Goal: Task Accomplishment & Management: Use online tool/utility

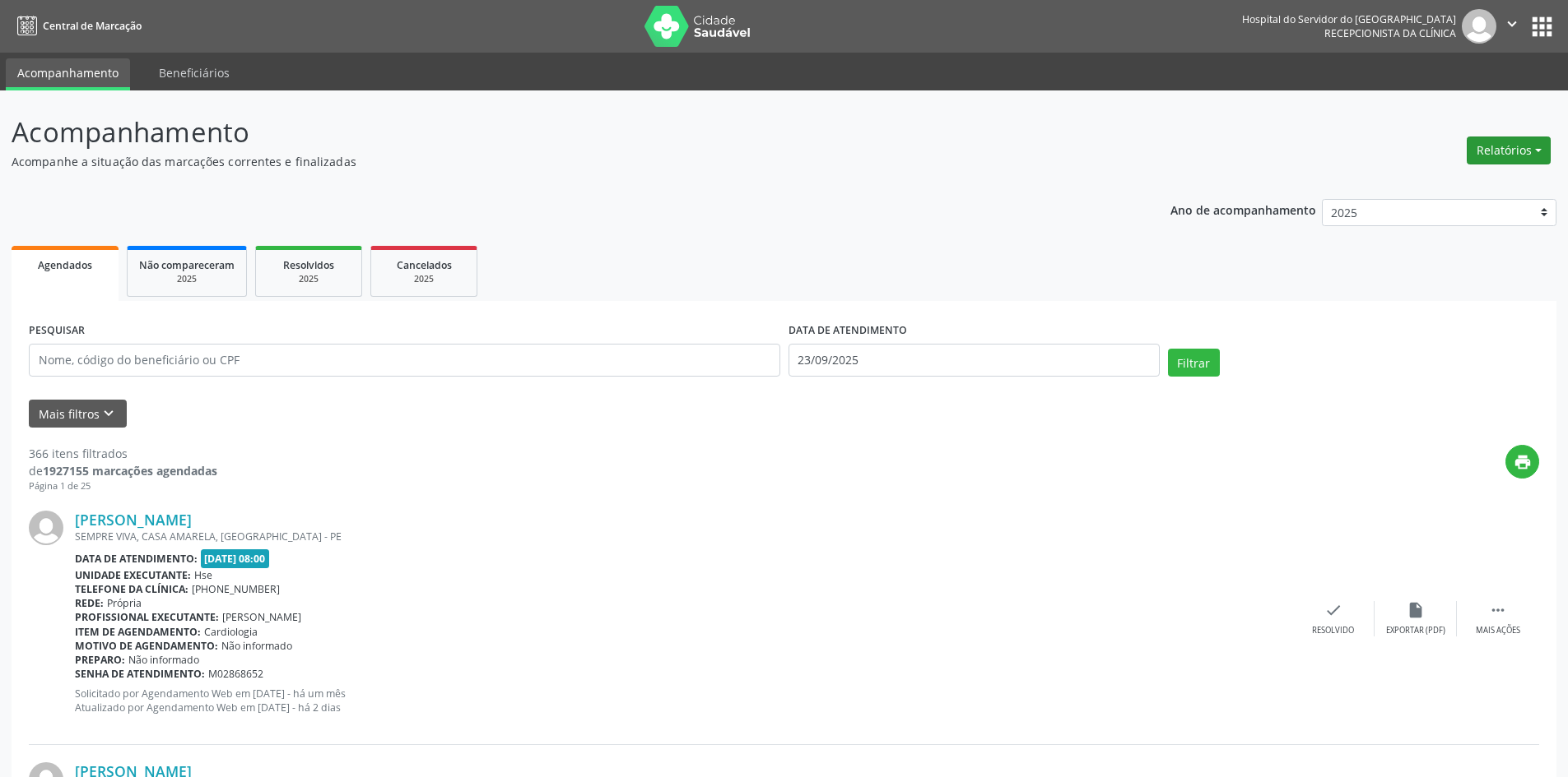
click at [1497, 151] on button "Relatórios" at bounding box center [1508, 150] width 84 height 28
click at [1435, 187] on link "Agendamentos" at bounding box center [1462, 186] width 177 height 23
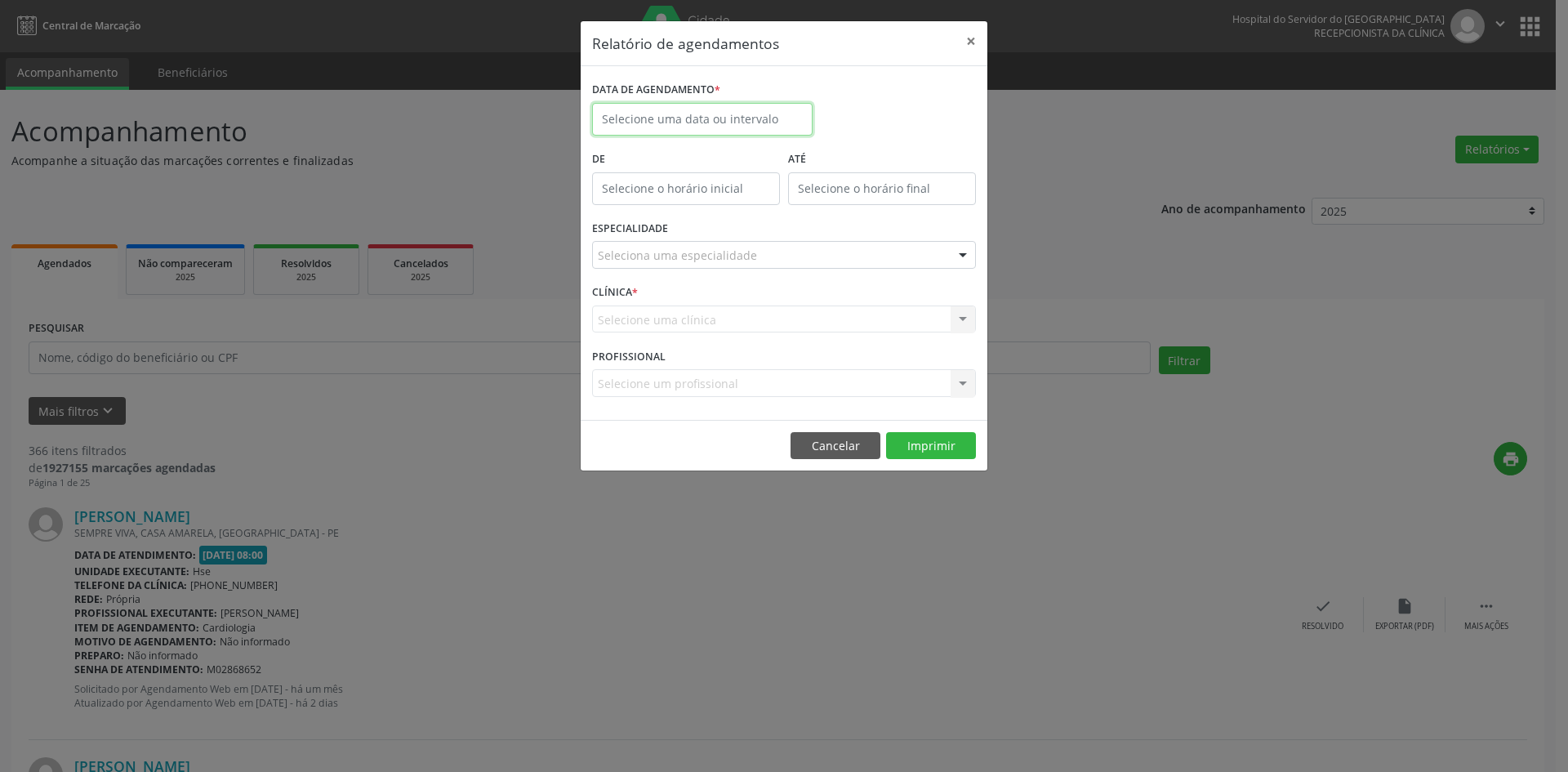
click at [723, 122] on input "text" at bounding box center [702, 119] width 221 height 33
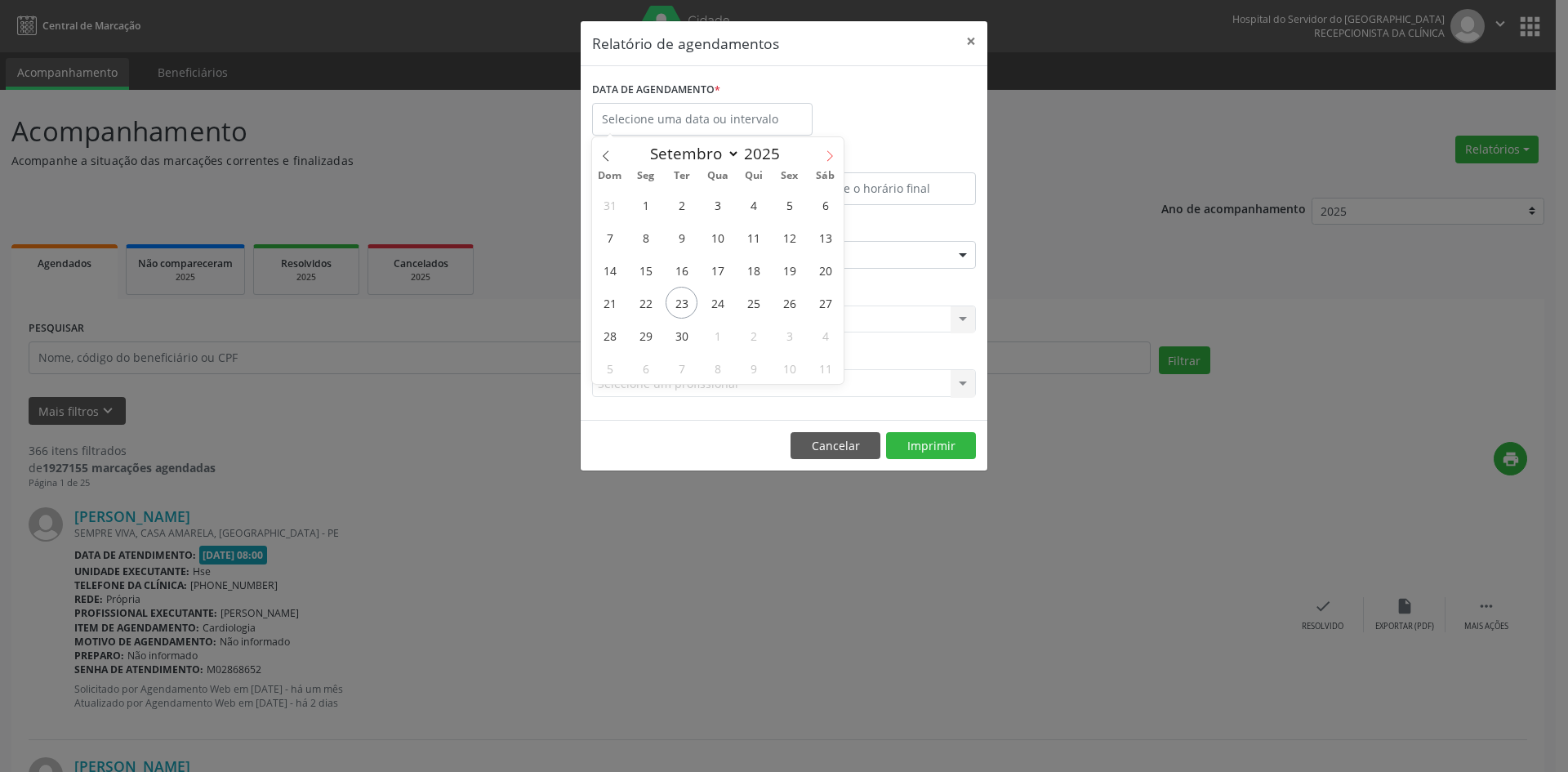
click at [826, 156] on icon at bounding box center [830, 156] width 12 height 12
select select "9"
click at [717, 198] on span "1" at bounding box center [717, 204] width 32 height 32
type input "[DATE]"
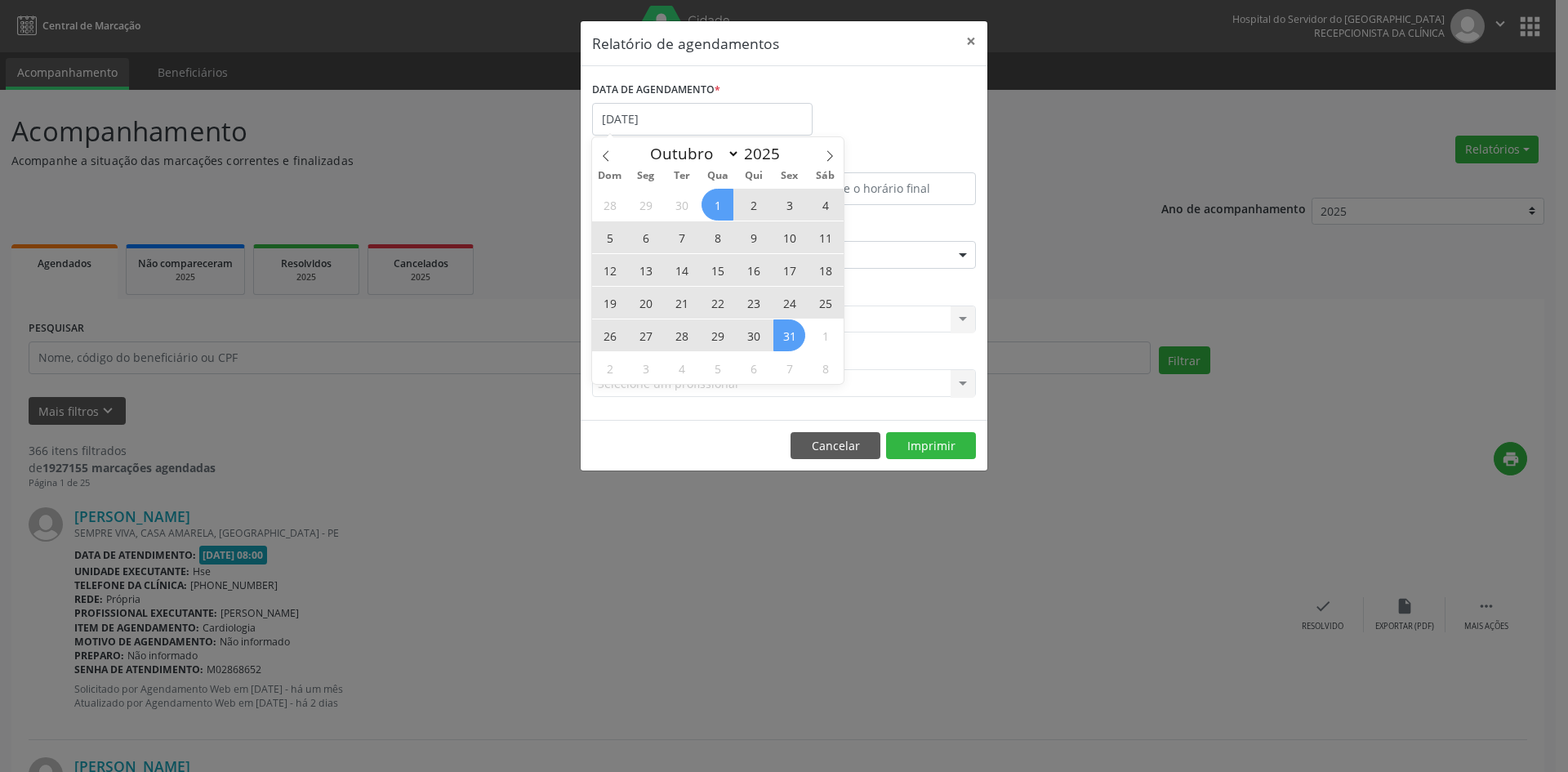
drag, startPoint x: 717, startPoint y: 198, endPoint x: 779, endPoint y: 329, distance: 144.9
click at [779, 329] on div "28 29 30 1 2 3 4 5 6 7 8 9 10 11 12 13 14 15 16 17 18 19 20 21 22 23 24 25 26 2…" at bounding box center [718, 286] width 252 height 196
click at [779, 329] on span "31" at bounding box center [789, 335] width 32 height 32
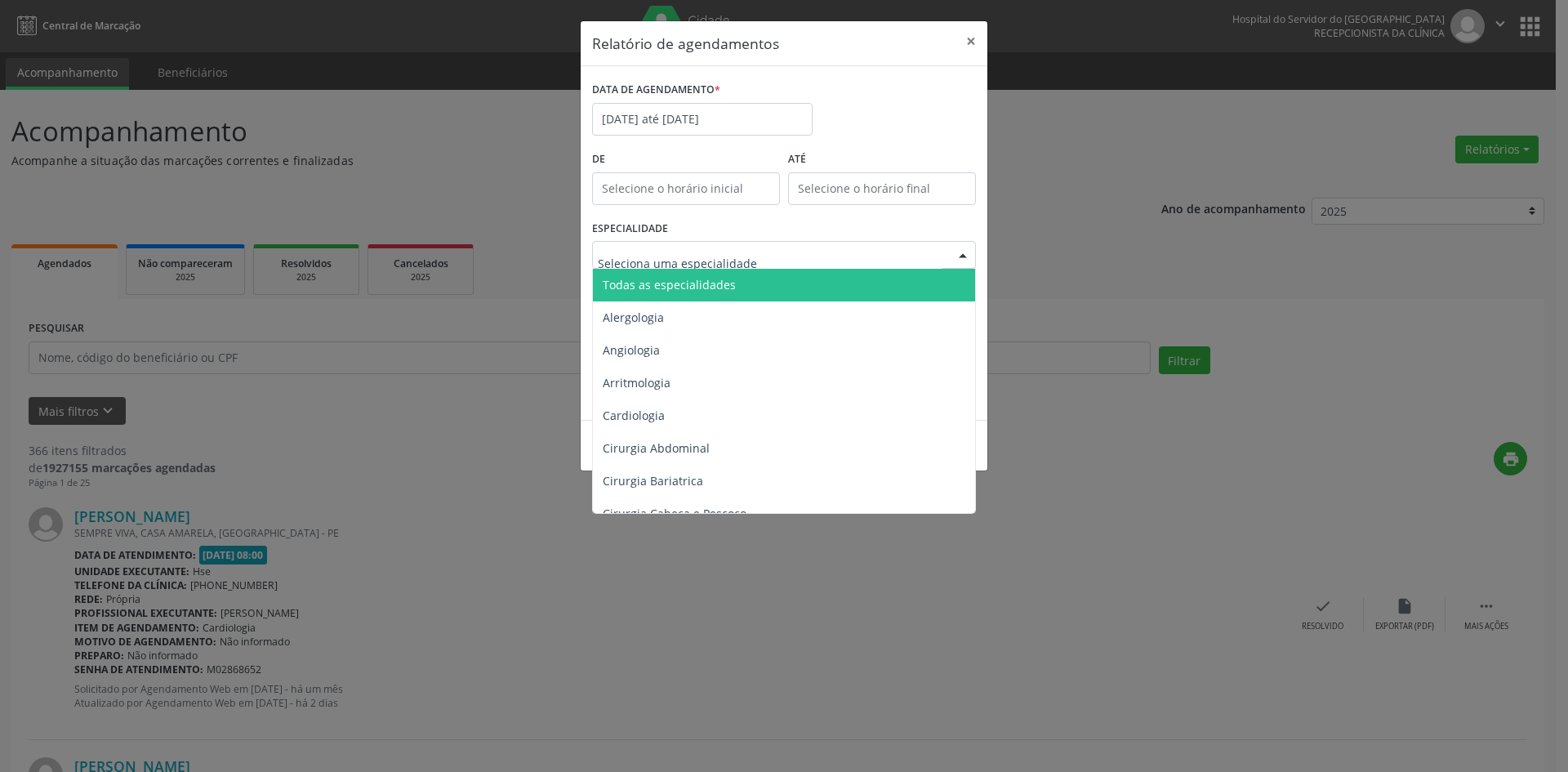
click at [722, 283] on span "Todas as especialidades" at bounding box center [669, 285] width 134 height 15
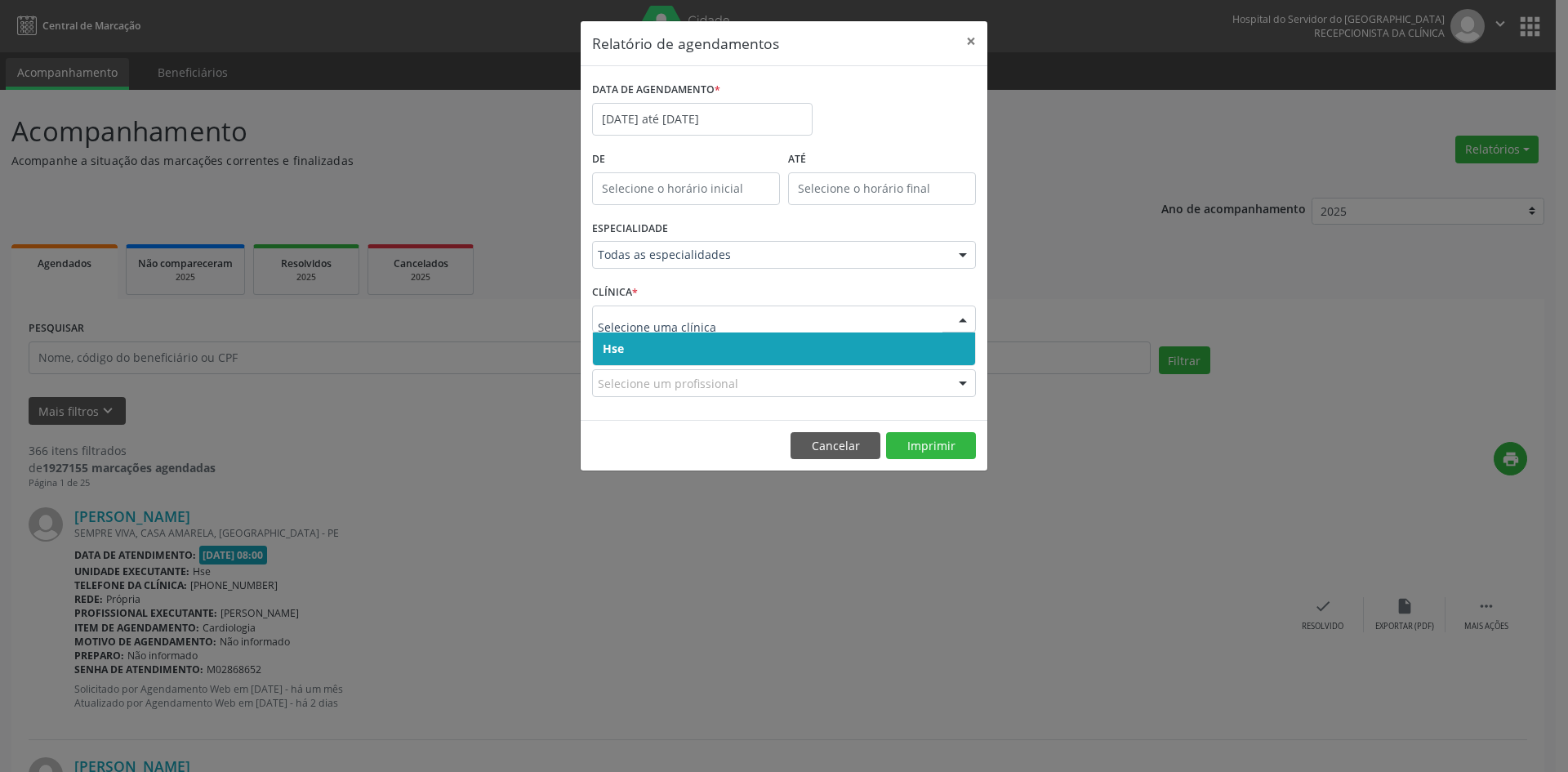
click at [853, 351] on span "Hse" at bounding box center [784, 349] width 382 height 33
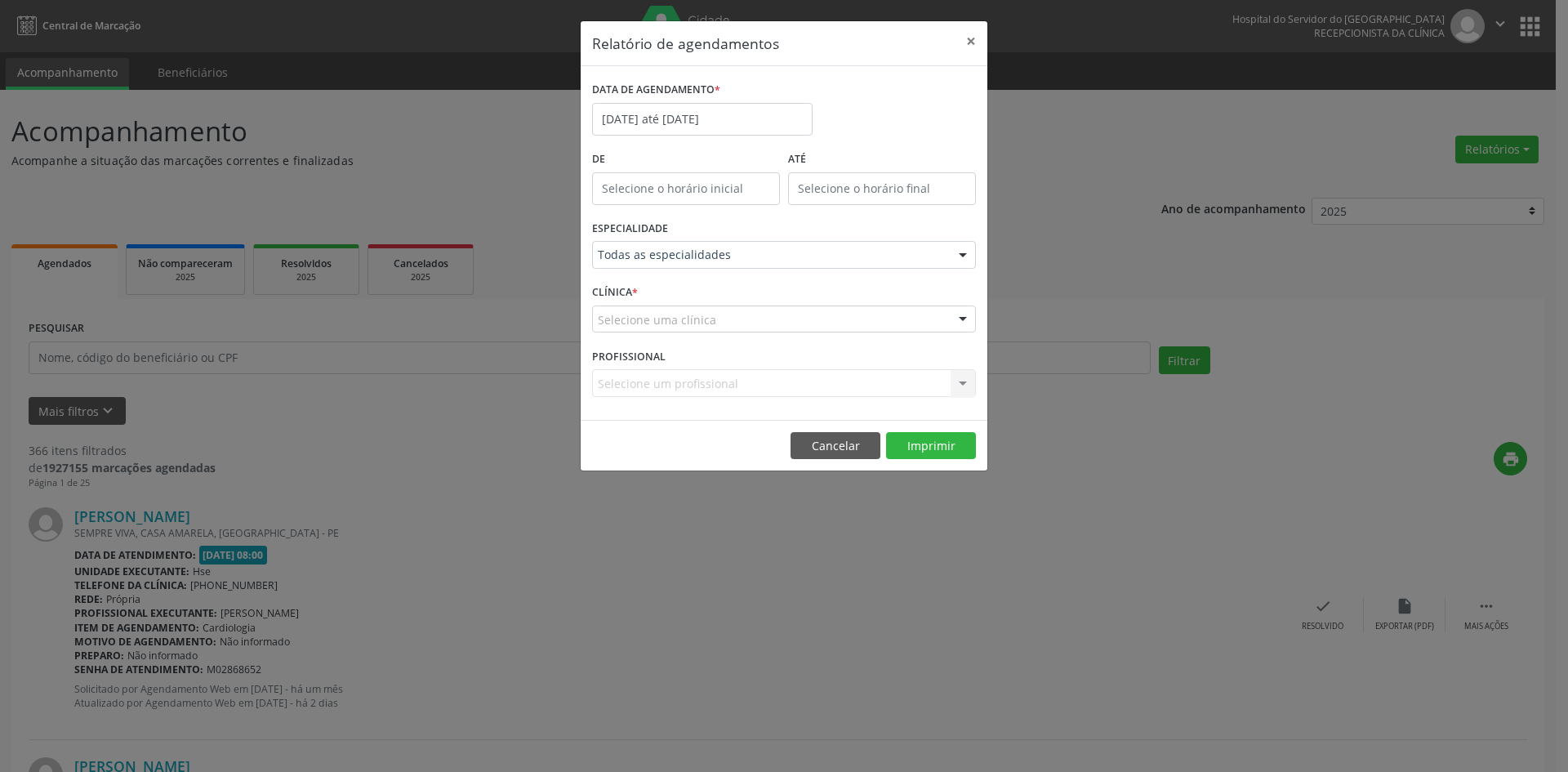
click at [856, 312] on div "Selecione uma clínica" at bounding box center [784, 319] width 384 height 28
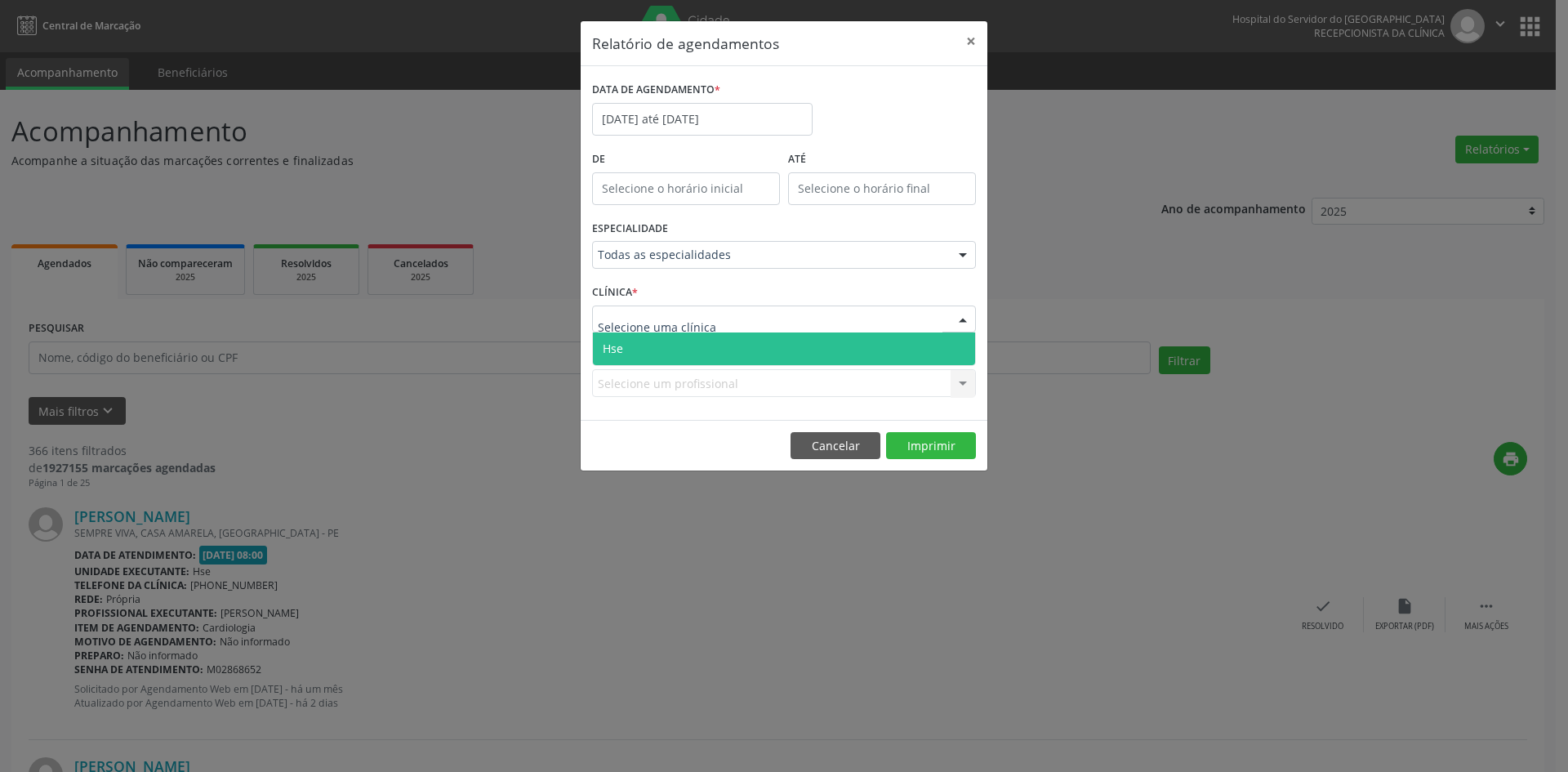
click at [863, 346] on span "Hse" at bounding box center [784, 349] width 382 height 33
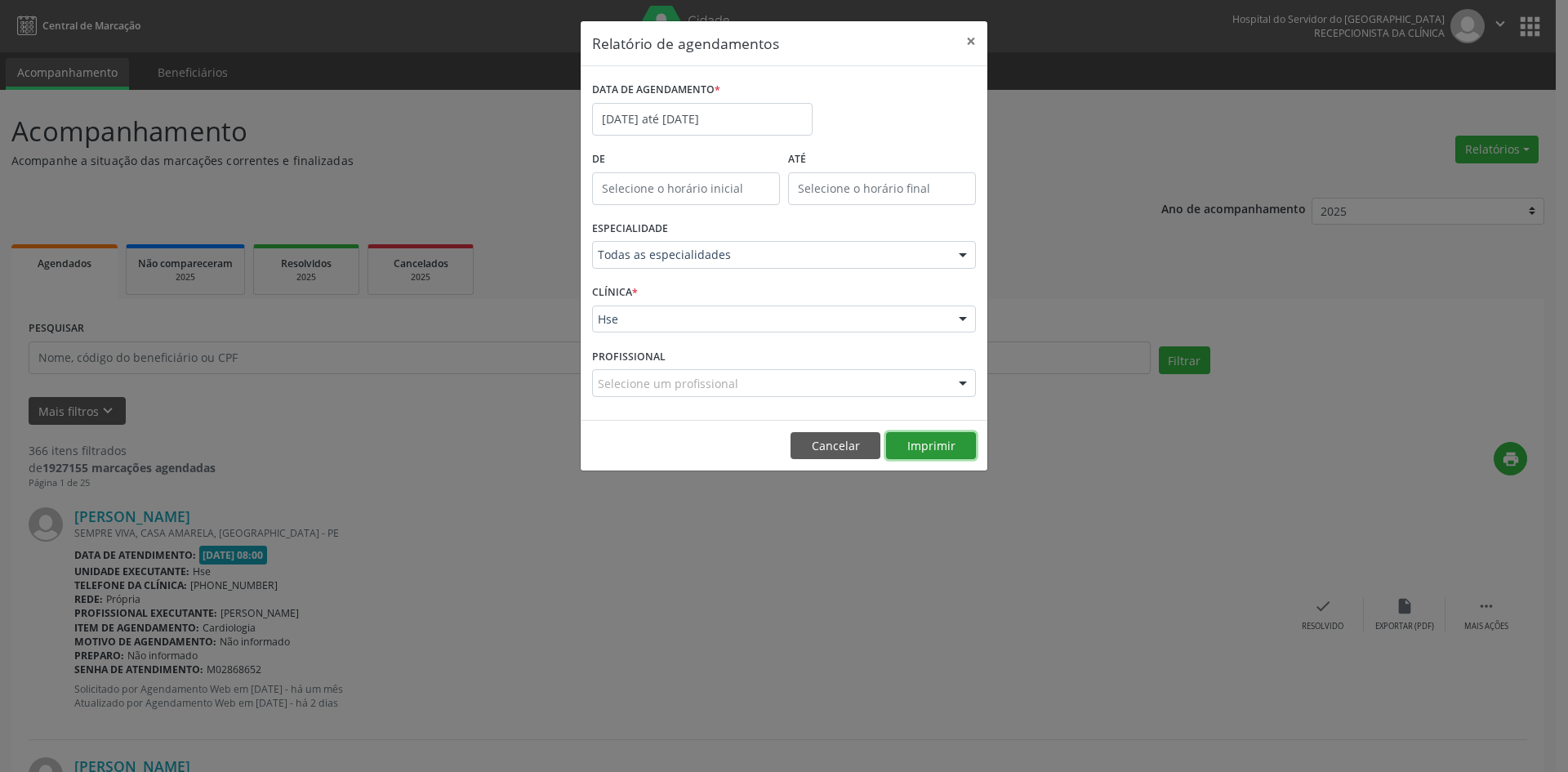
click at [922, 445] on button "Imprimir" at bounding box center [931, 446] width 90 height 28
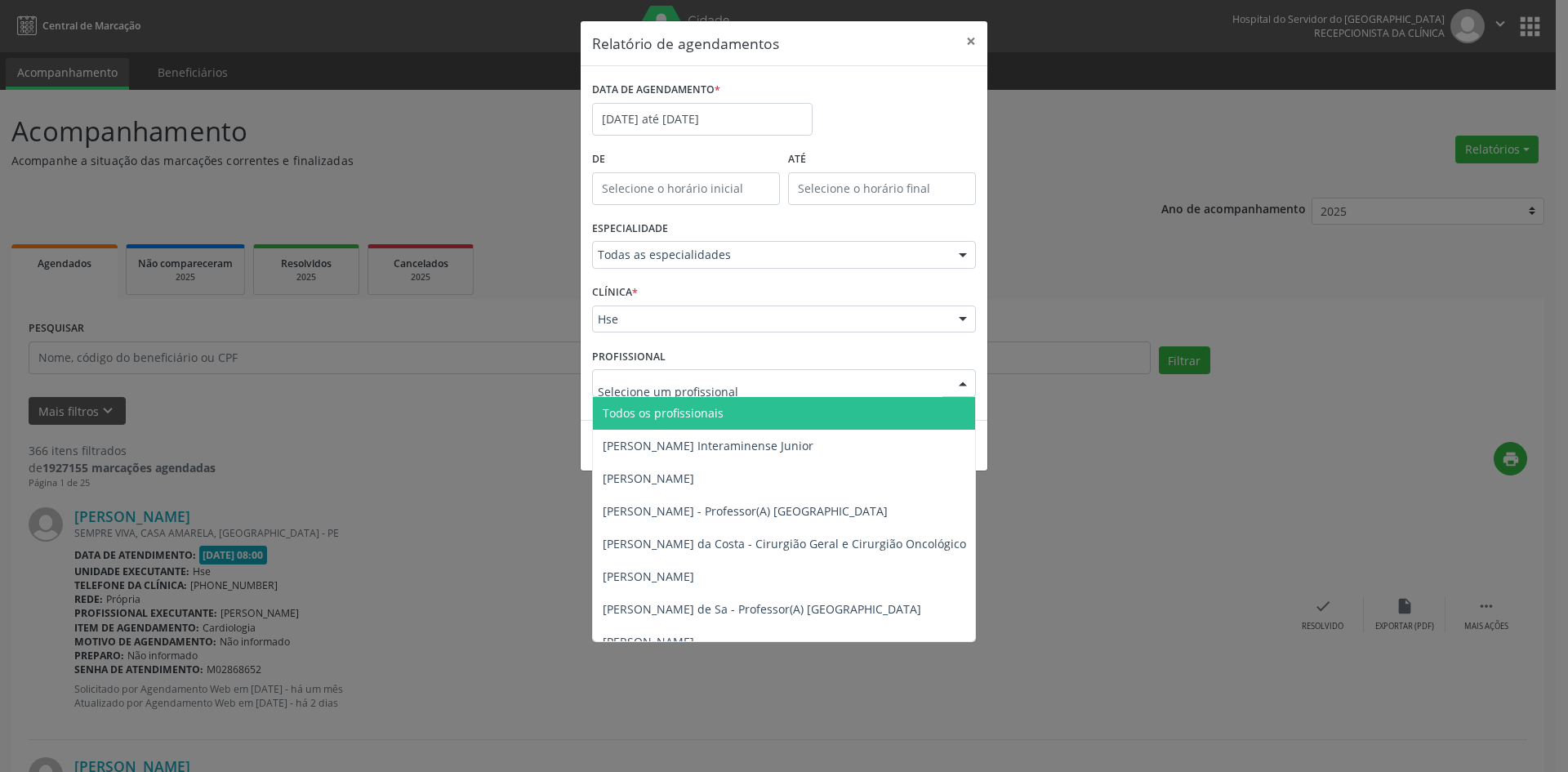
click at [964, 382] on div at bounding box center [964, 384] width 25 height 28
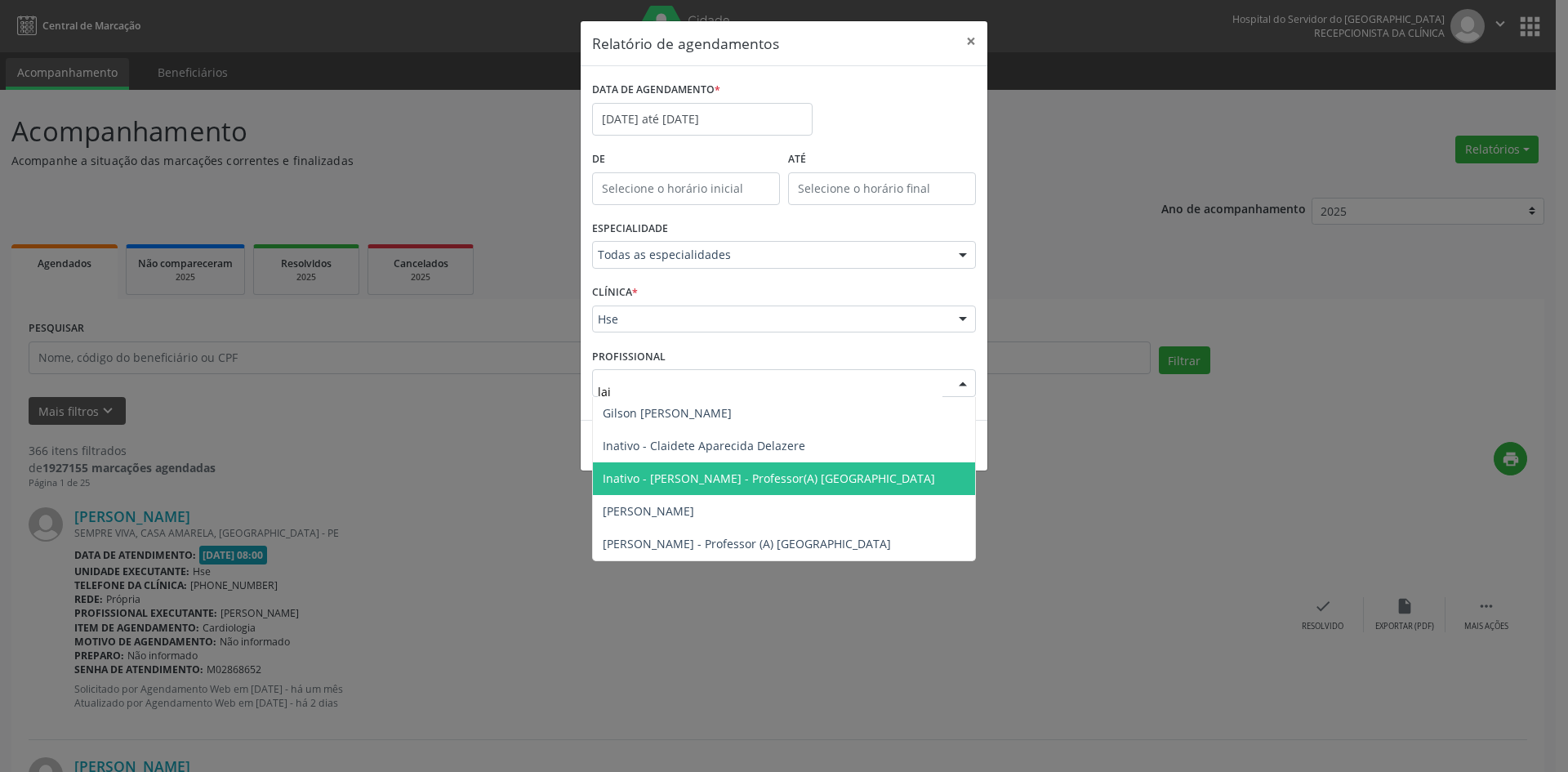
type input "lail"
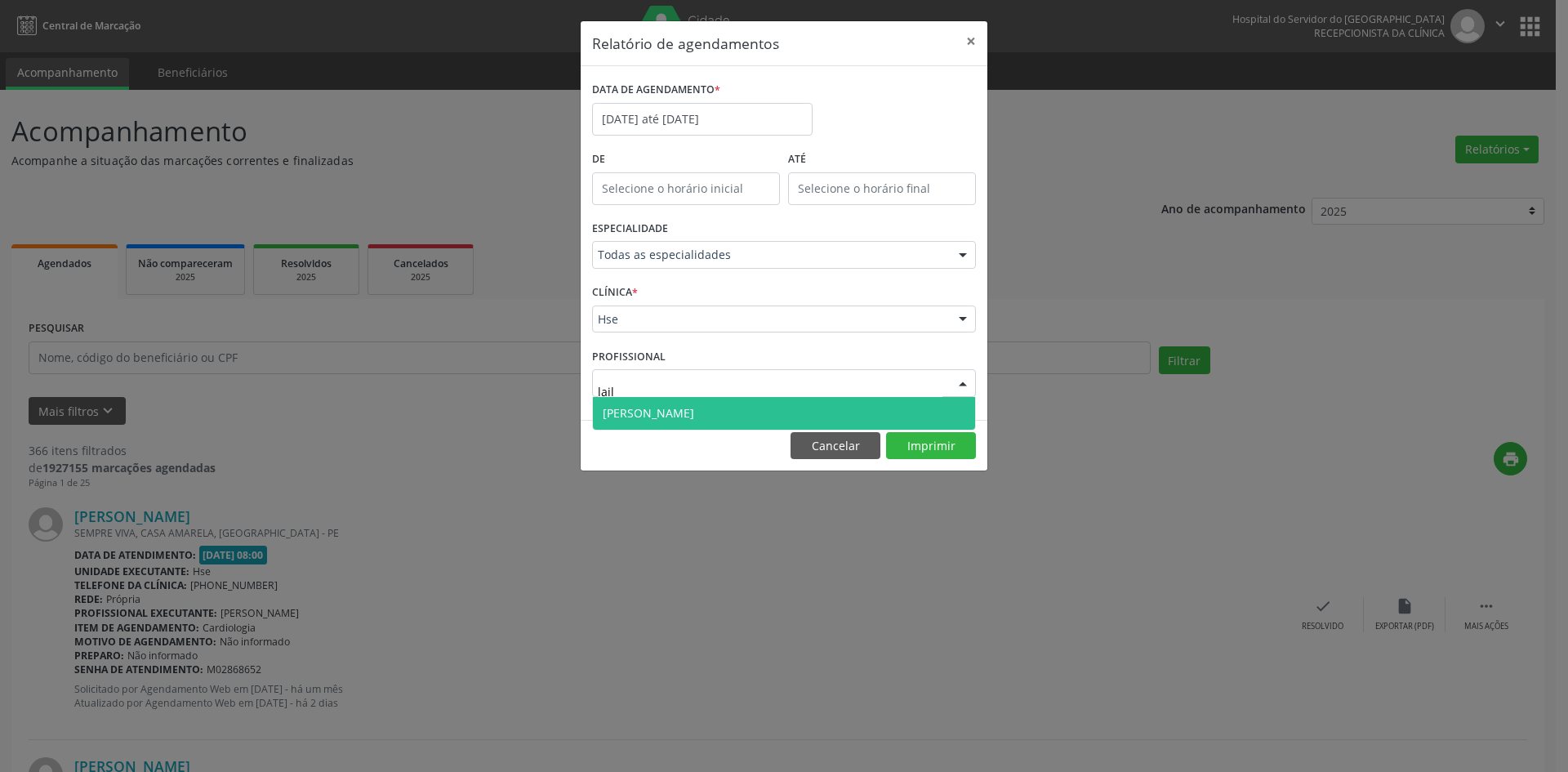
click at [842, 412] on span "[PERSON_NAME]" at bounding box center [784, 413] width 382 height 33
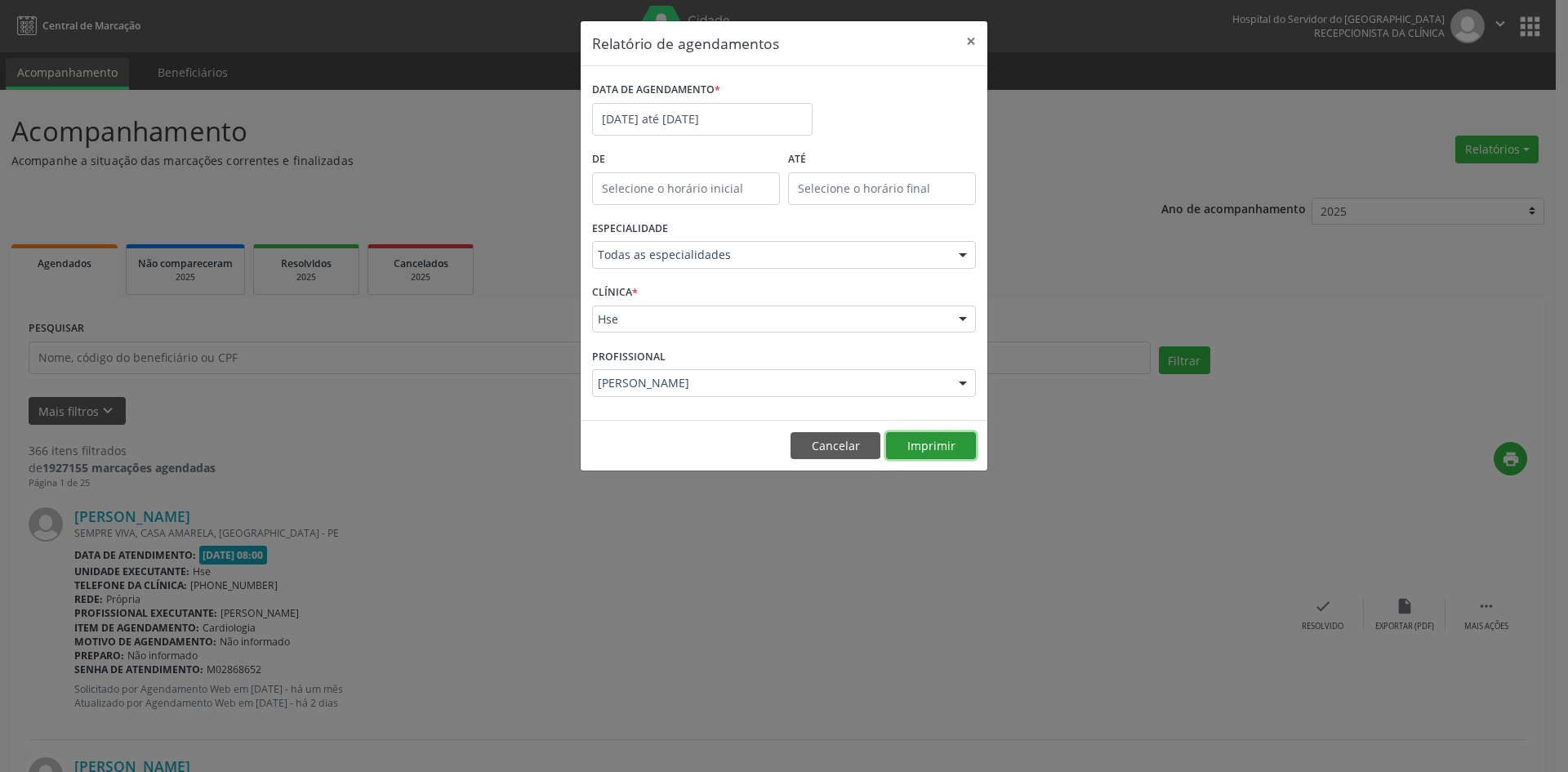
click at [928, 444] on button "Imprimir" at bounding box center [931, 446] width 90 height 28
